Goal: Transaction & Acquisition: Purchase product/service

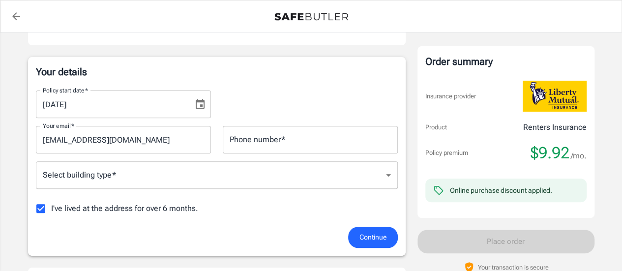
scroll to position [139, 0]
click at [189, 114] on div "[DATE] Policy start date   *" at bounding box center [123, 104] width 175 height 28
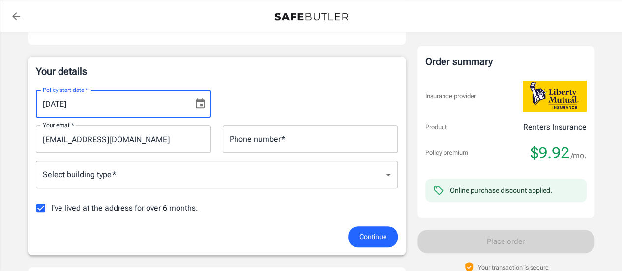
click at [203, 105] on icon "Choose date, selected date is Sep 13, 2025" at bounding box center [200, 104] width 12 height 12
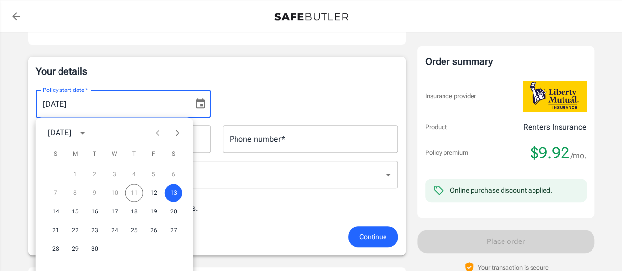
click at [203, 105] on icon "Choose date, selected date is Sep 13, 2025" at bounding box center [200, 104] width 12 height 12
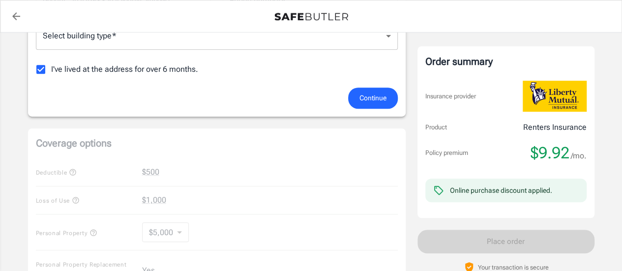
scroll to position [277, 0]
click at [42, 68] on input "I've lived at the address for over 6 months." at bounding box center [41, 70] width 21 height 21
checkbox input "false"
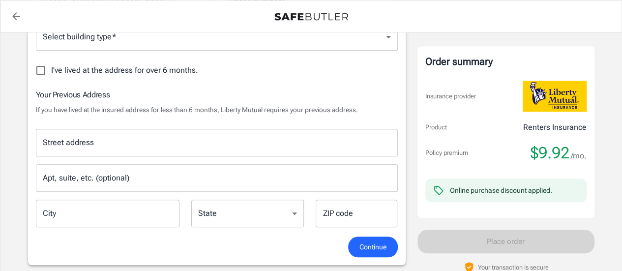
click at [163, 146] on input "Street address" at bounding box center [216, 142] width 353 height 19
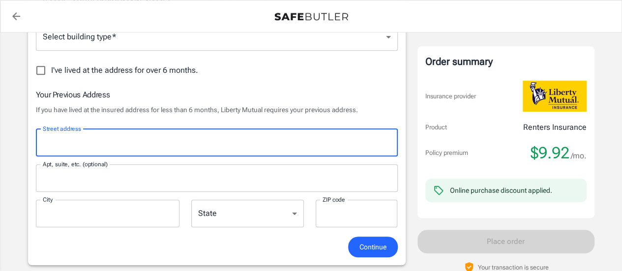
type input "[STREET_ADDRESS]"
type input "5305247662"
type input "[GEOGRAPHIC_DATA]"
type input "Chico"
type input "95926"
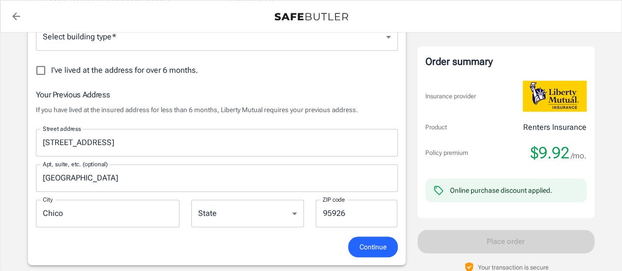
click at [282, 74] on div "I've lived at the address for over 6 months." at bounding box center [217, 70] width 362 height 21
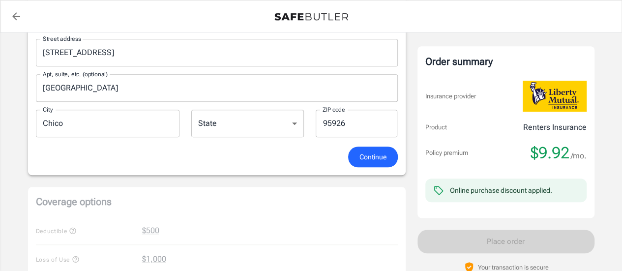
scroll to position [369, 0]
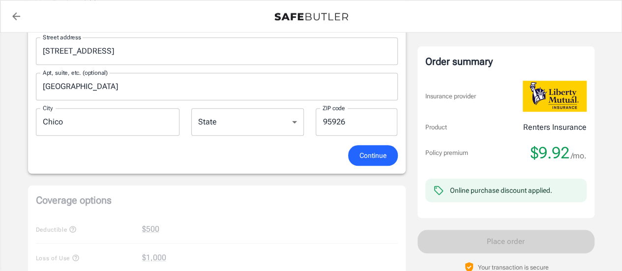
click at [296, 116] on select "[US_STATE] [US_STATE] [US_STATE] [US_STATE] [US_STATE] [US_STATE] [US_STATE] [U…" at bounding box center [247, 122] width 113 height 28
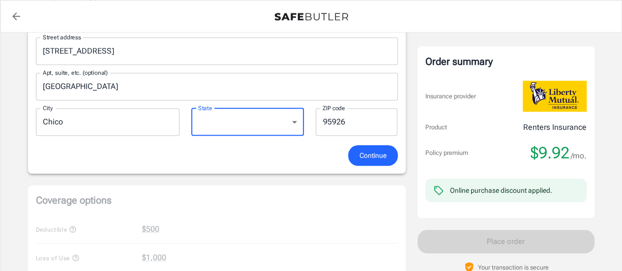
select select "CA"
click at [191, 108] on select "[US_STATE] [US_STATE] [US_STATE] [US_STATE] [US_STATE] [US_STATE] [US_STATE] [U…" at bounding box center [247, 122] width 113 height 28
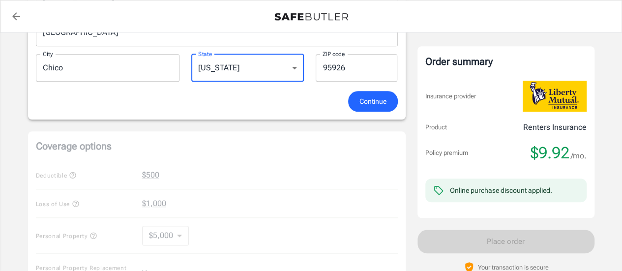
click at [367, 97] on span "Continue" at bounding box center [373, 101] width 27 height 12
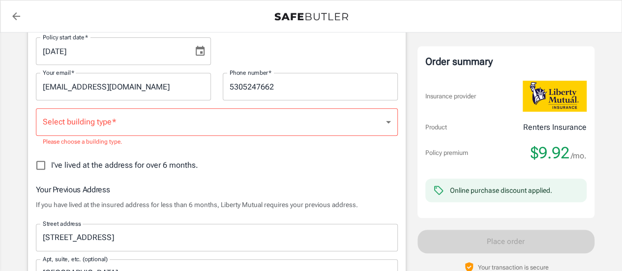
scroll to position [185, 0]
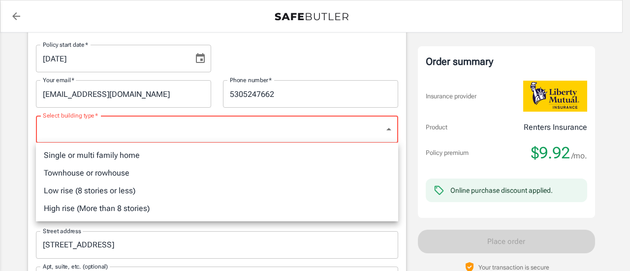
click at [317, 53] on div at bounding box center [315, 135] width 630 height 271
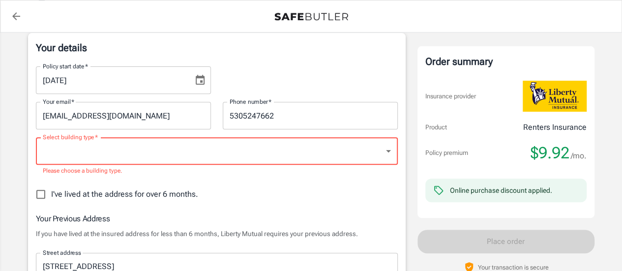
scroll to position [161, 0]
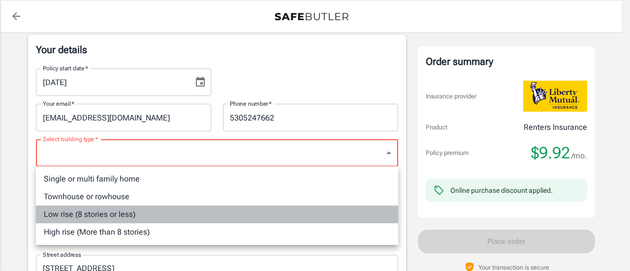
click at [294, 213] on li "Low rise (8 stories or less)" at bounding box center [217, 215] width 362 height 18
type input "lowrise"
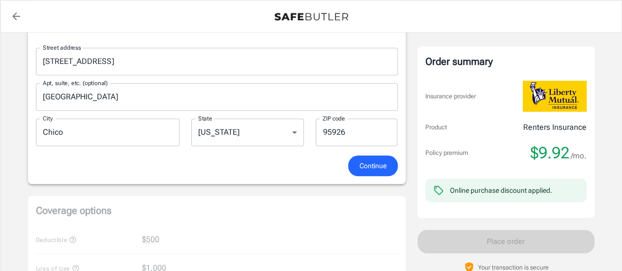
scroll to position [360, 0]
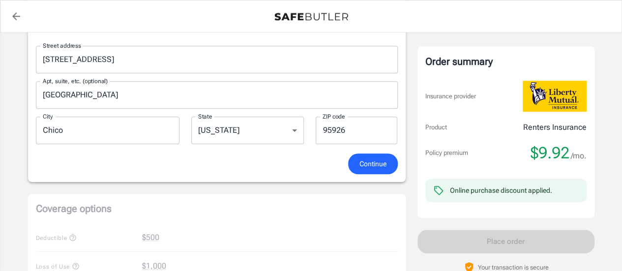
click at [367, 164] on span "Continue" at bounding box center [373, 164] width 27 height 12
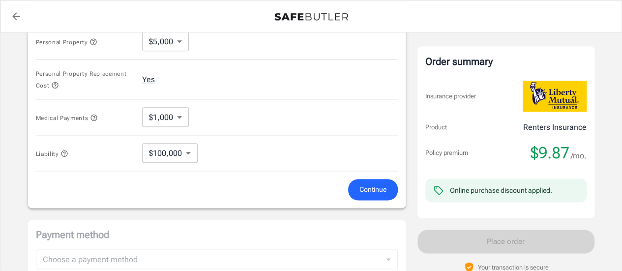
scroll to position [515, 0]
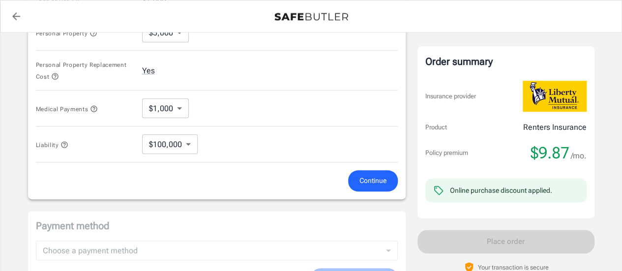
click at [370, 179] on span "Continue" at bounding box center [373, 181] width 27 height 12
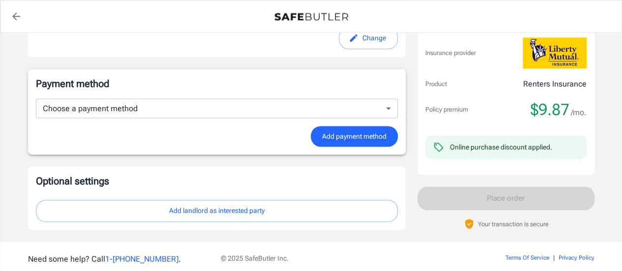
scroll to position [635, 0]
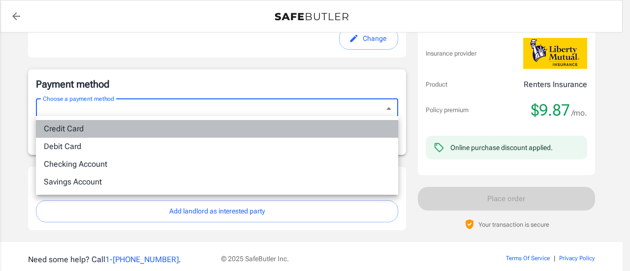
click at [313, 131] on li "Credit Card" at bounding box center [217, 129] width 362 height 18
type input "credit"
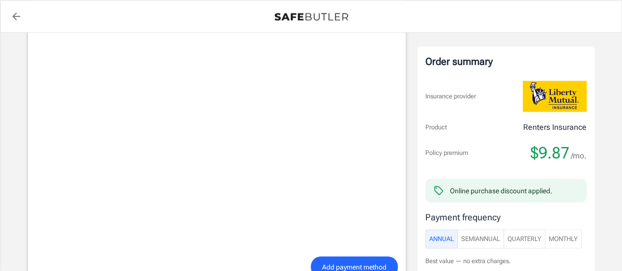
scroll to position [726, 0]
click at [482, 243] on span "SemiAnnual" at bounding box center [481, 238] width 39 height 11
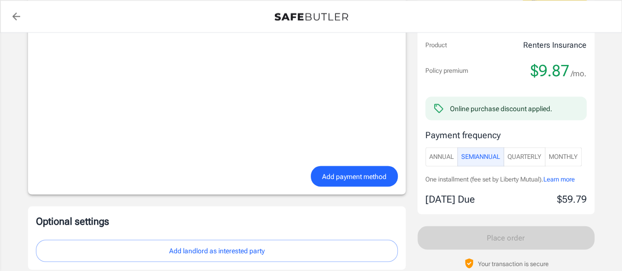
scroll to position [841, 0]
